Goal: Transaction & Acquisition: Obtain resource

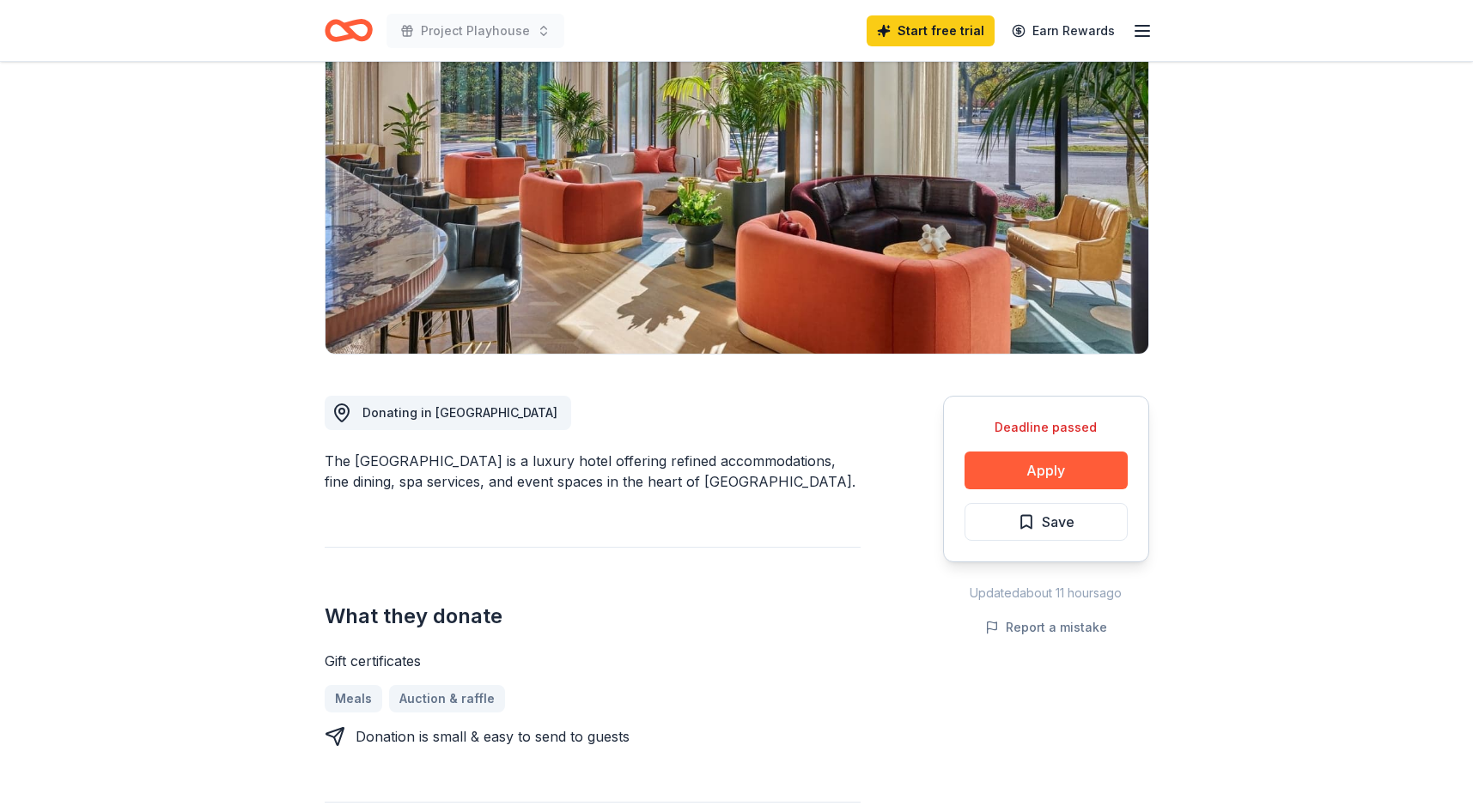
scroll to position [157, 0]
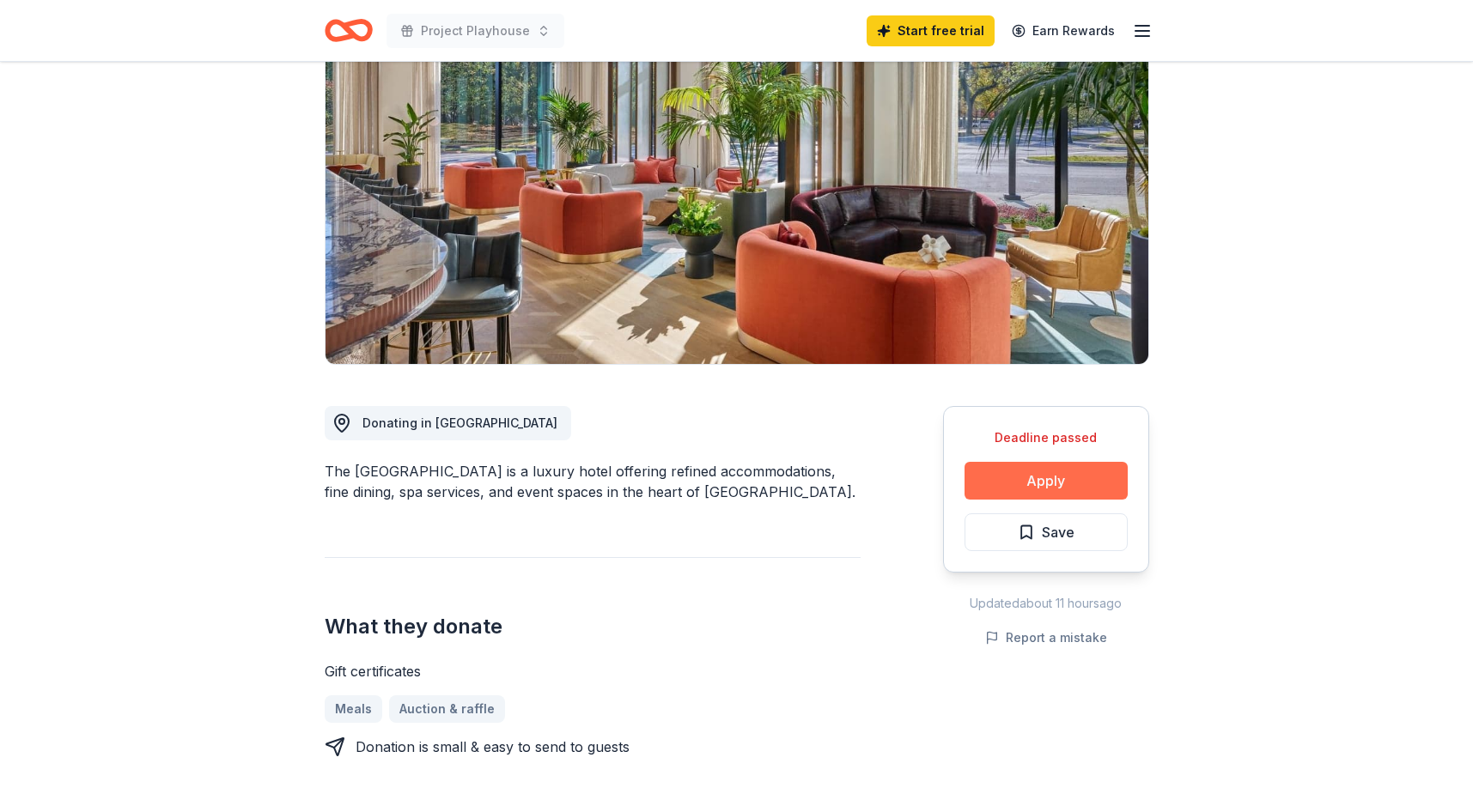
click at [1055, 474] on button "Apply" at bounding box center [1045, 480] width 163 height 38
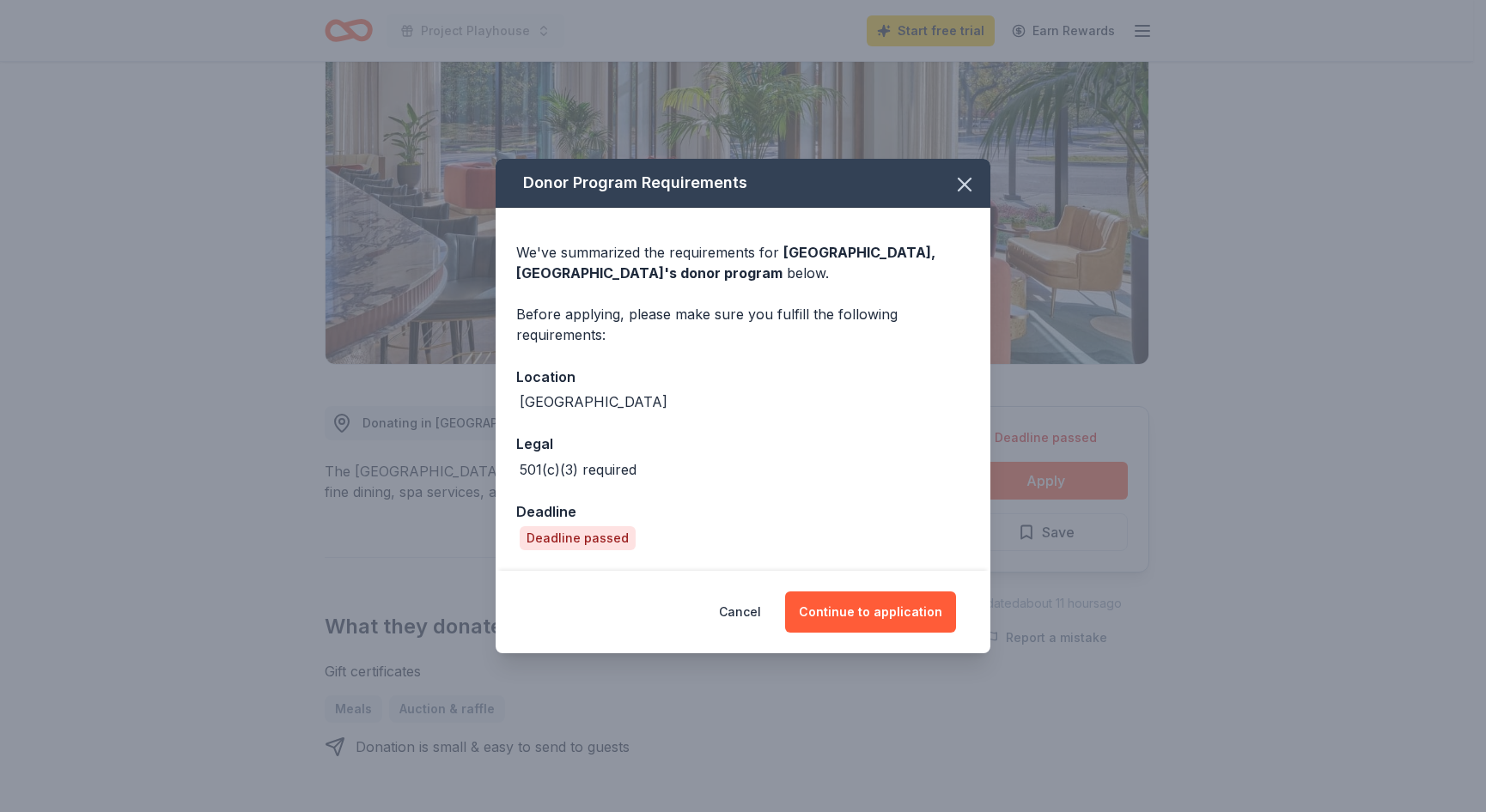
click at [592, 540] on div "Deadline passed" at bounding box center [578, 538] width 116 height 24
click at [757, 613] on button "Cancel" at bounding box center [739, 612] width 42 height 41
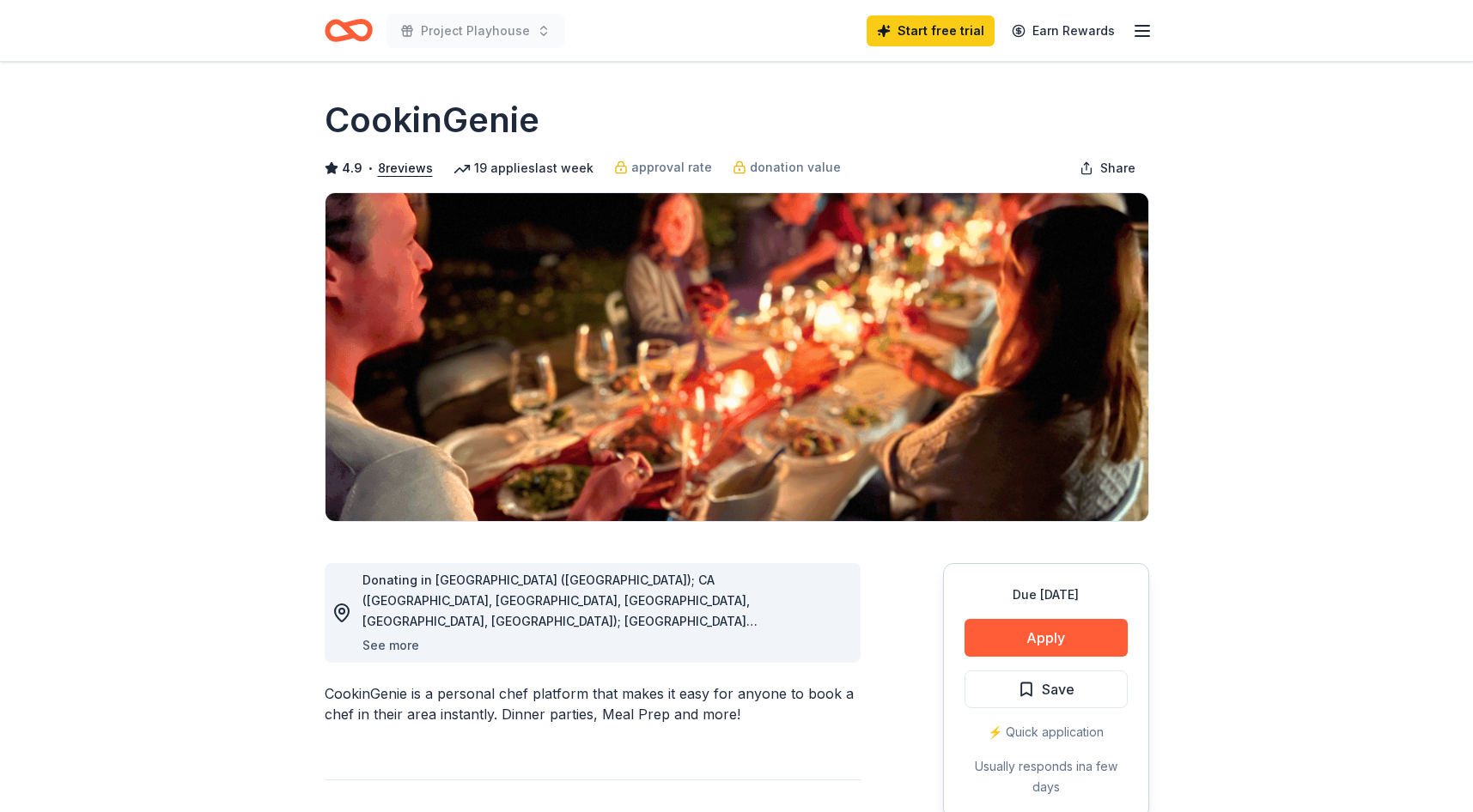
click at [397, 642] on button "See more" at bounding box center [390, 645] width 57 height 20
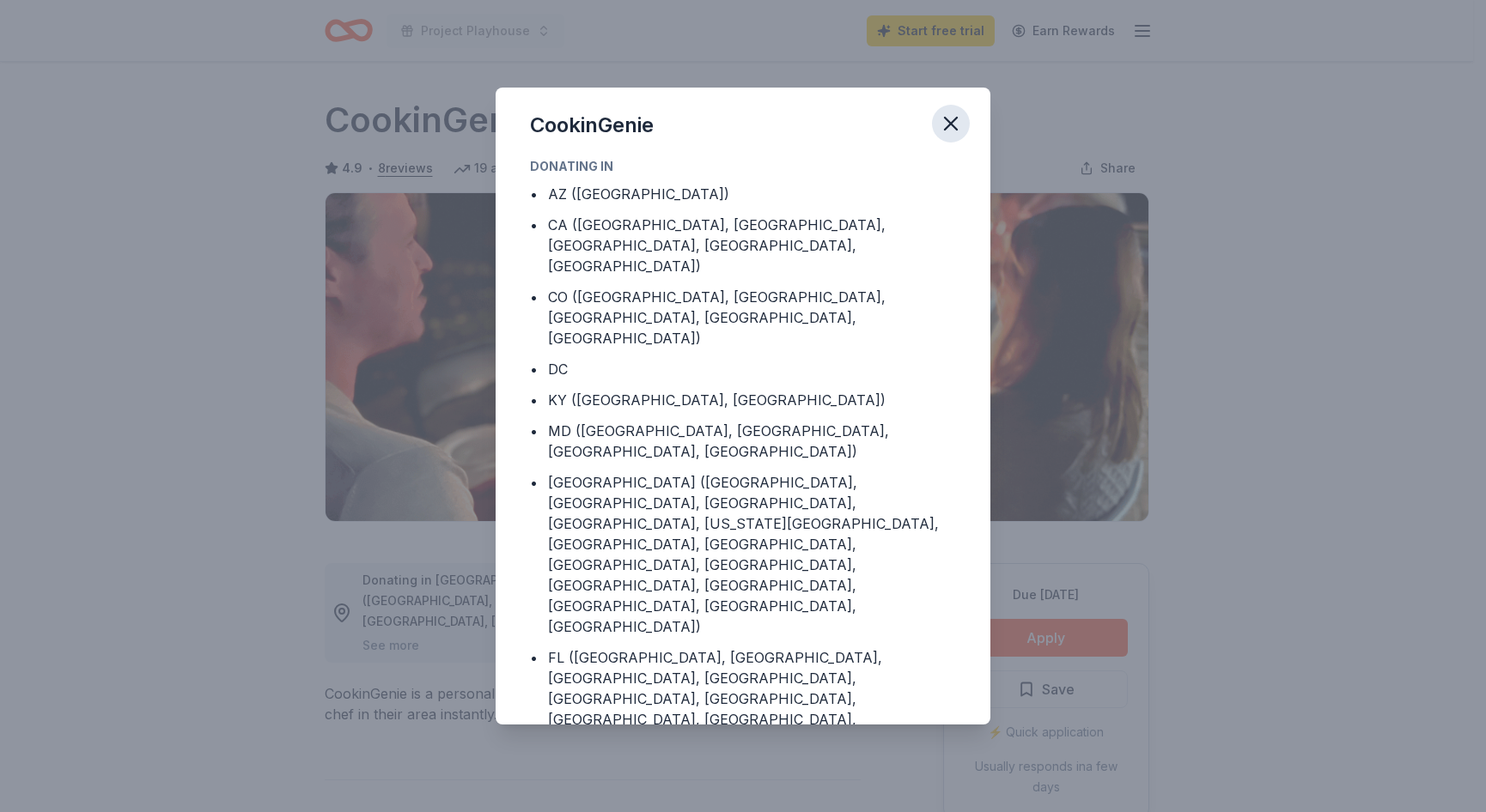
click at [957, 119] on icon "button" at bounding box center [950, 124] width 24 height 24
